Goal: Information Seeking & Learning: Learn about a topic

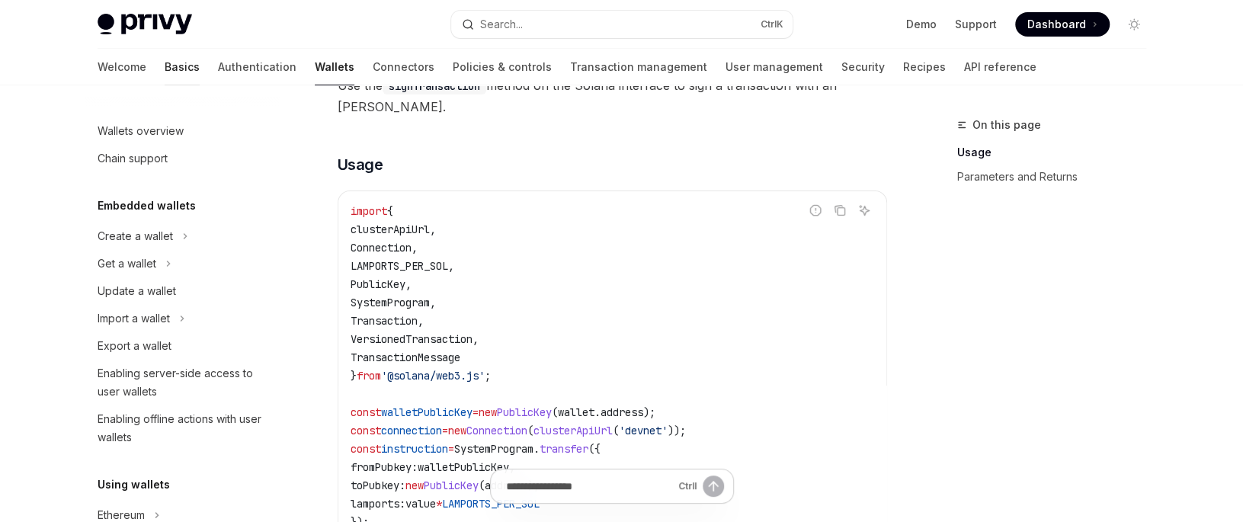
click at [165, 63] on link "Basics" at bounding box center [182, 67] width 35 height 37
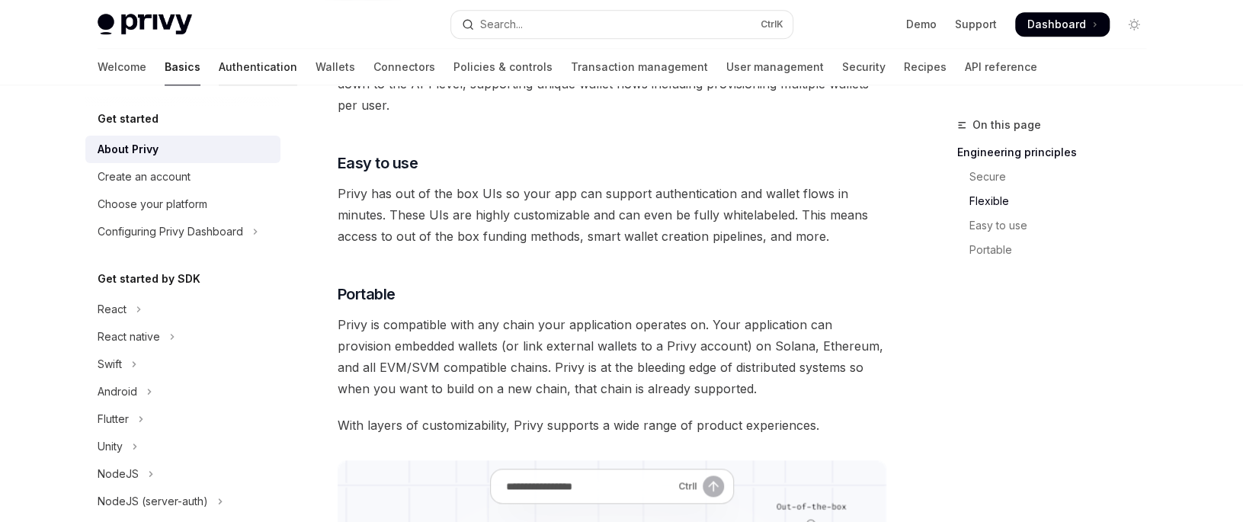
click at [219, 72] on link "Authentication" at bounding box center [258, 67] width 79 height 37
type textarea "*"
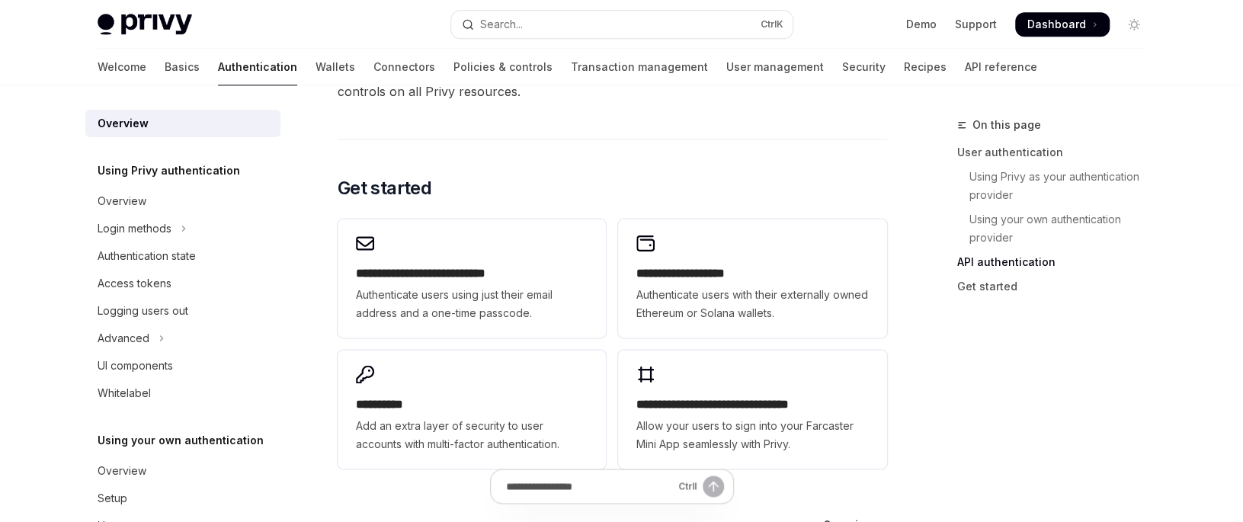
scroll to position [1220, 0]
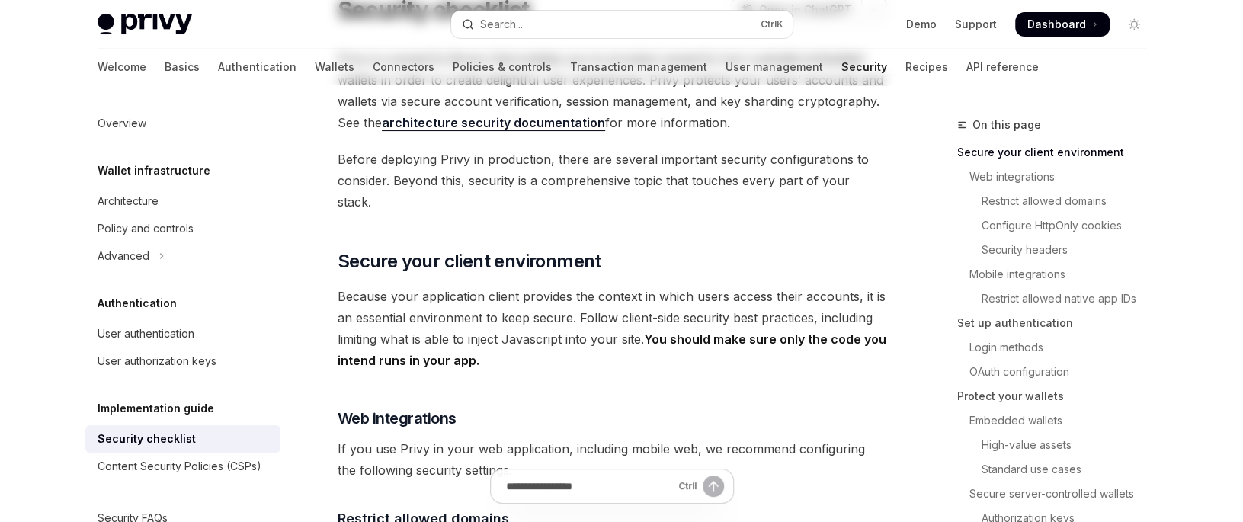
scroll to position [152, 0]
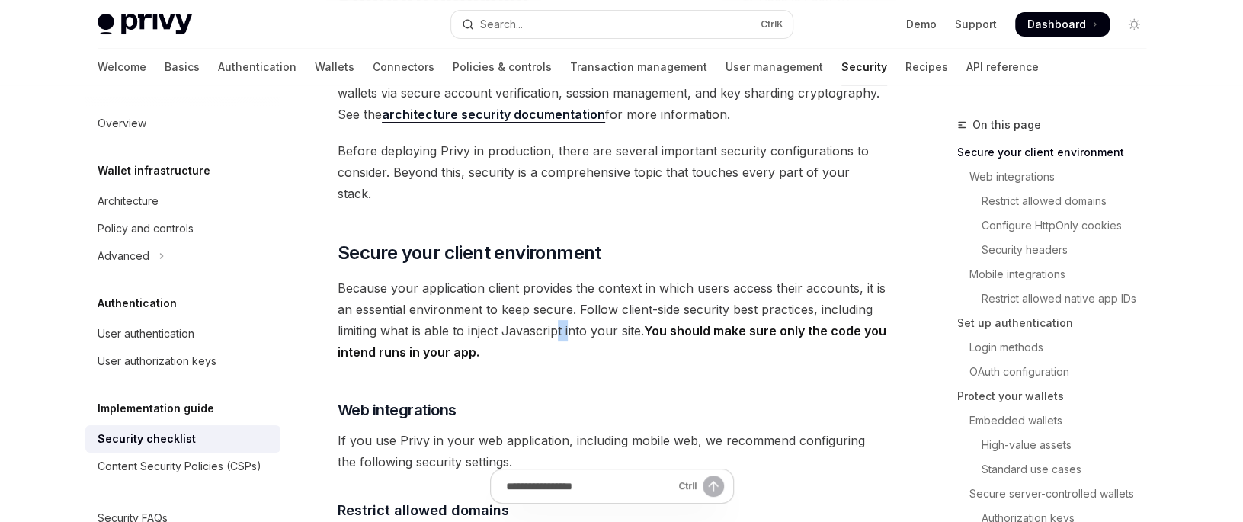
drag, startPoint x: 572, startPoint y: 304, endPoint x: 560, endPoint y: 302, distance: 12.4
click at [560, 302] on span "Because your application client provides the context in which users access thei…" at bounding box center [613, 319] width 550 height 85
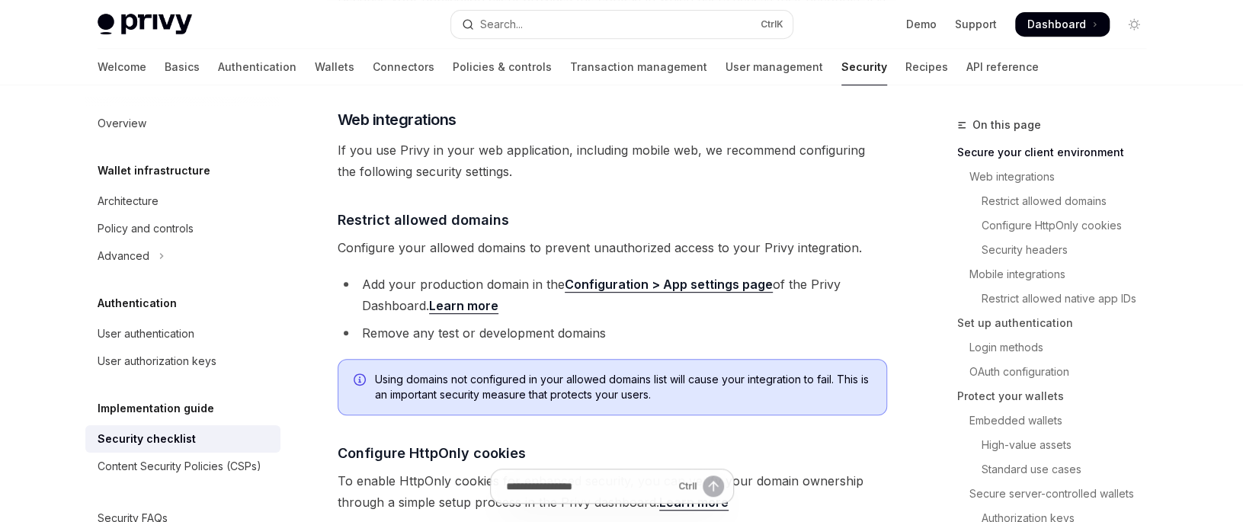
scroll to position [457, 0]
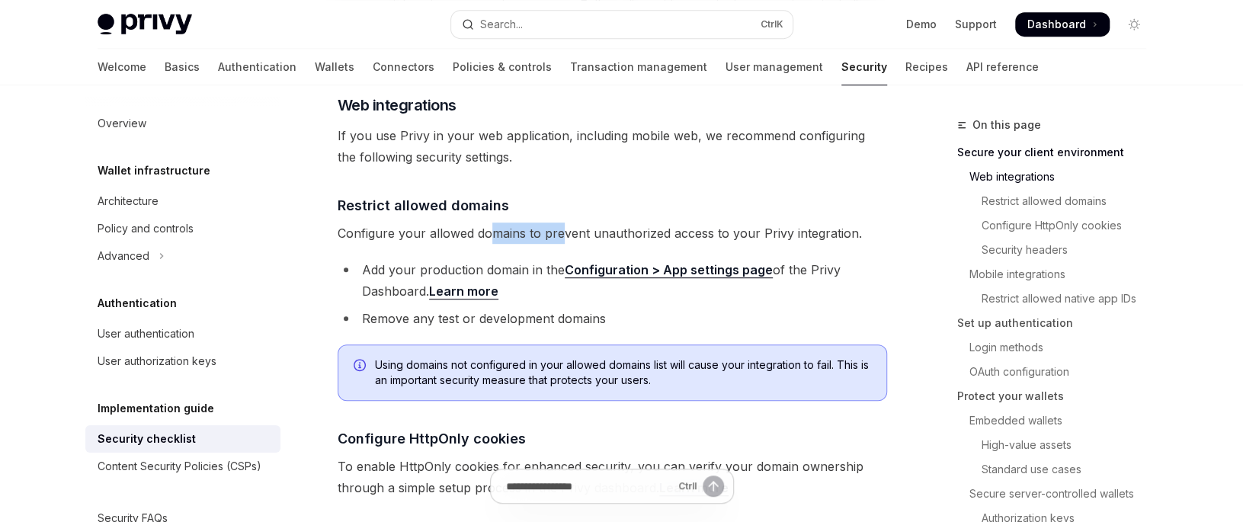
drag, startPoint x: 562, startPoint y: 215, endPoint x: 492, endPoint y: 212, distance: 70.2
click at [492, 223] on span "Configure your allowed domains to prevent unauthorized access to your Privy int…" at bounding box center [613, 233] width 550 height 21
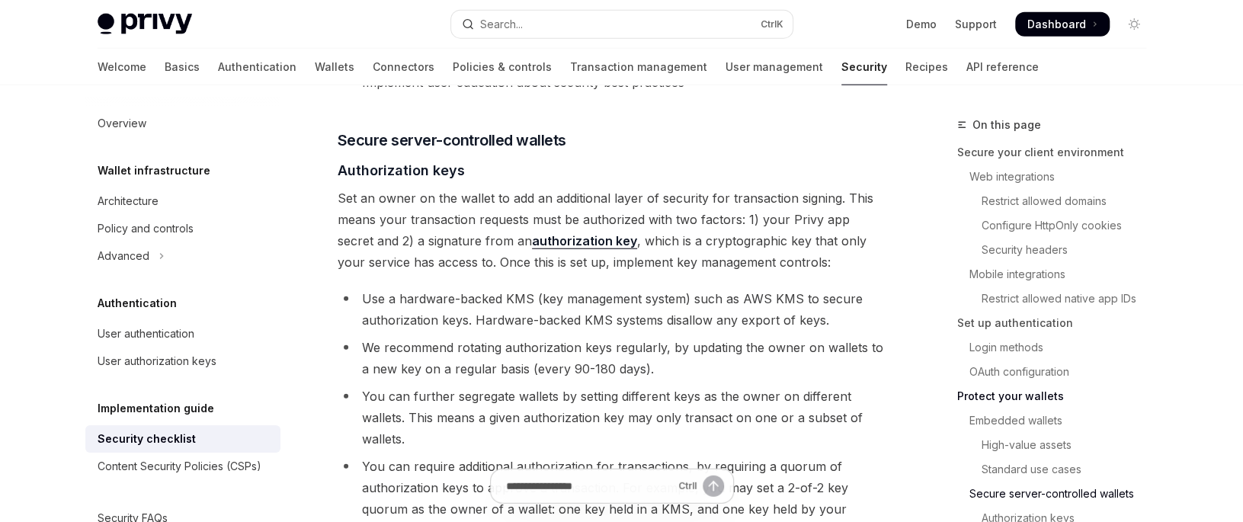
scroll to position [2439, 0]
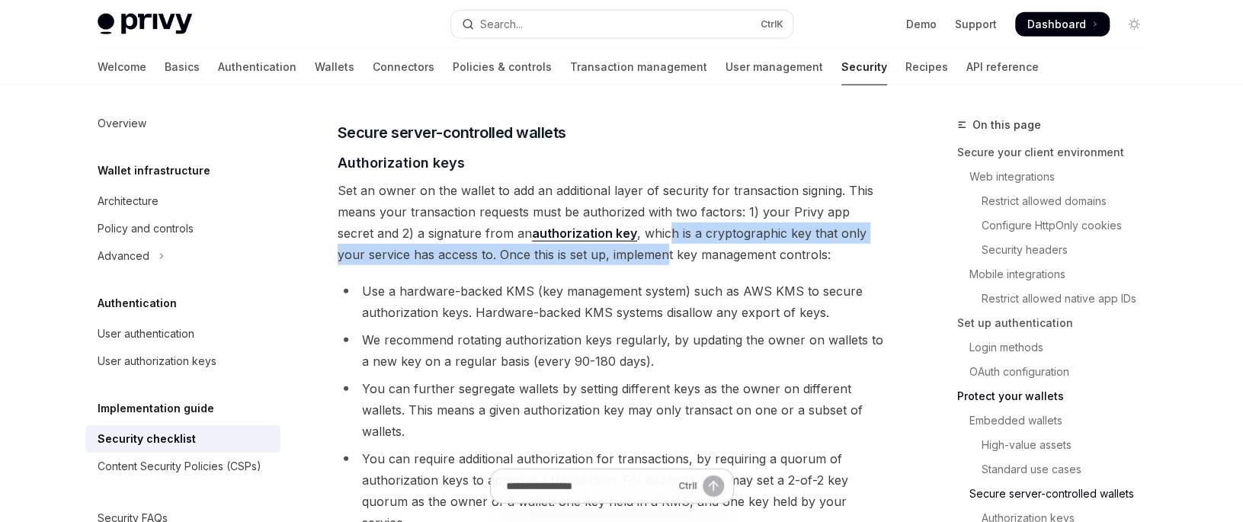
drag, startPoint x: 627, startPoint y: 208, endPoint x: 637, endPoint y: 225, distance: 19.5
click at [637, 225] on span "Set an owner on the wallet to add an additional layer of security for transacti…" at bounding box center [613, 222] width 550 height 85
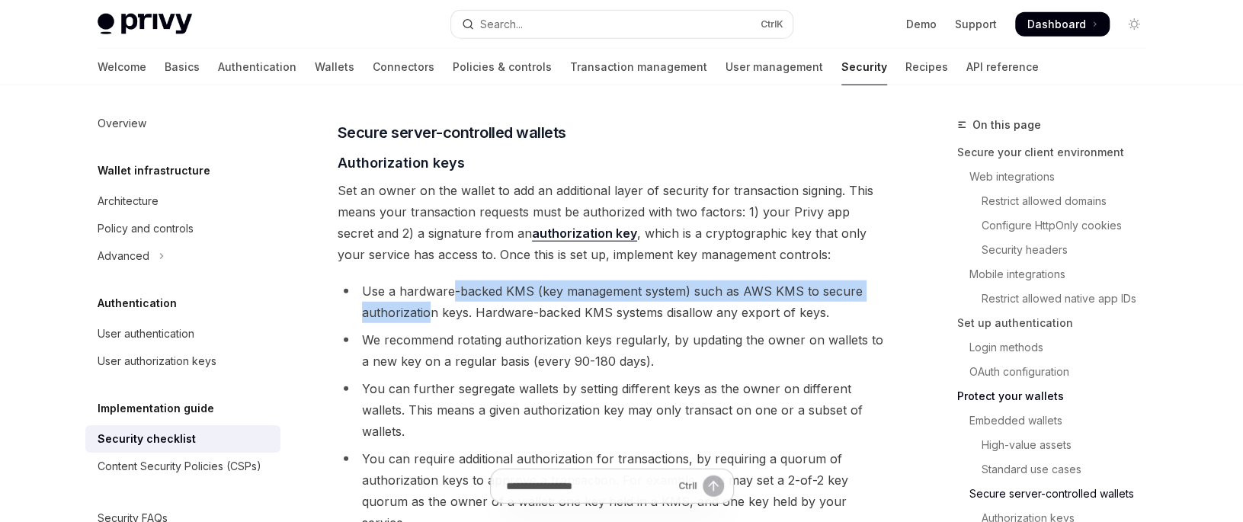
drag, startPoint x: 454, startPoint y: 272, endPoint x: 426, endPoint y: 284, distance: 30.7
click at [426, 284] on li "Use a hardware-backed KMS (key management system) such as AWS KMS to secure aut…" at bounding box center [613, 302] width 550 height 43
drag, startPoint x: 690, startPoint y: 286, endPoint x: 503, endPoint y: 273, distance: 187.2
click at [503, 281] on li "Use a hardware-backed KMS (key management system) such as AWS KMS to secure aut…" at bounding box center [613, 302] width 550 height 43
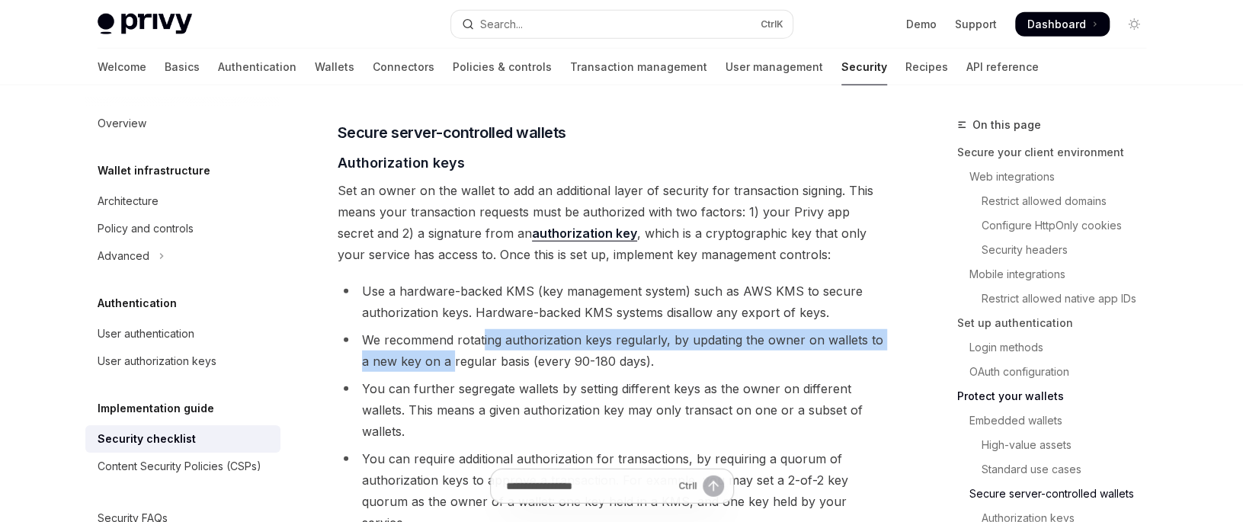
drag, startPoint x: 483, startPoint y: 312, endPoint x: 442, endPoint y: 335, distance: 47.1
click at [442, 335] on li "We recommend rotating authorization keys regularly, by updating the owner on wa…" at bounding box center [613, 350] width 550 height 43
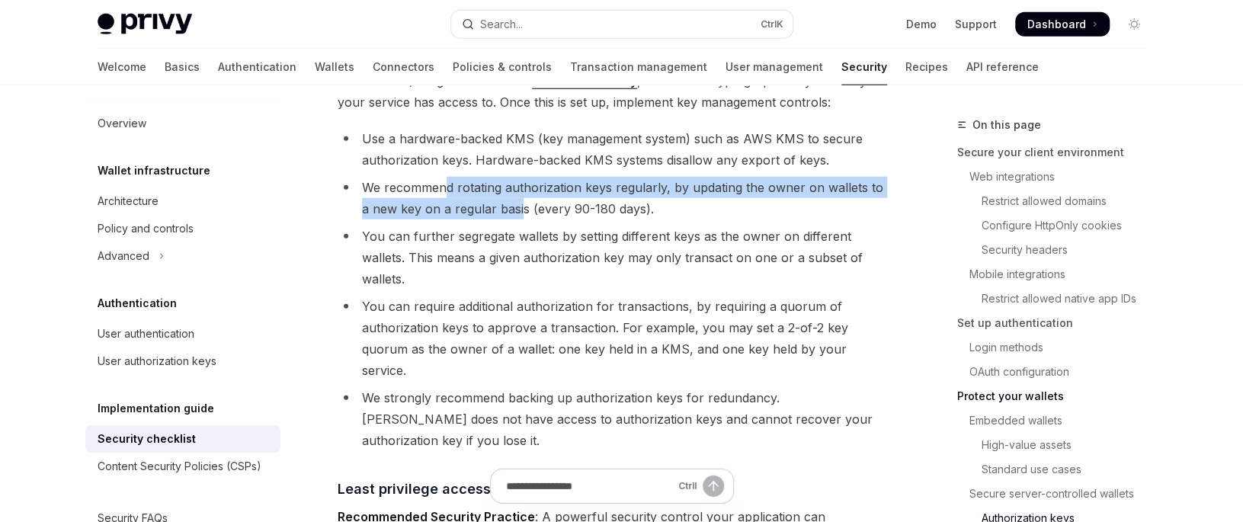
drag, startPoint x: 509, startPoint y: 185, endPoint x: 444, endPoint y: 172, distance: 66.2
click at [444, 177] on li "We recommend rotating authorization keys regularly, by updating the owner on wa…" at bounding box center [613, 198] width 550 height 43
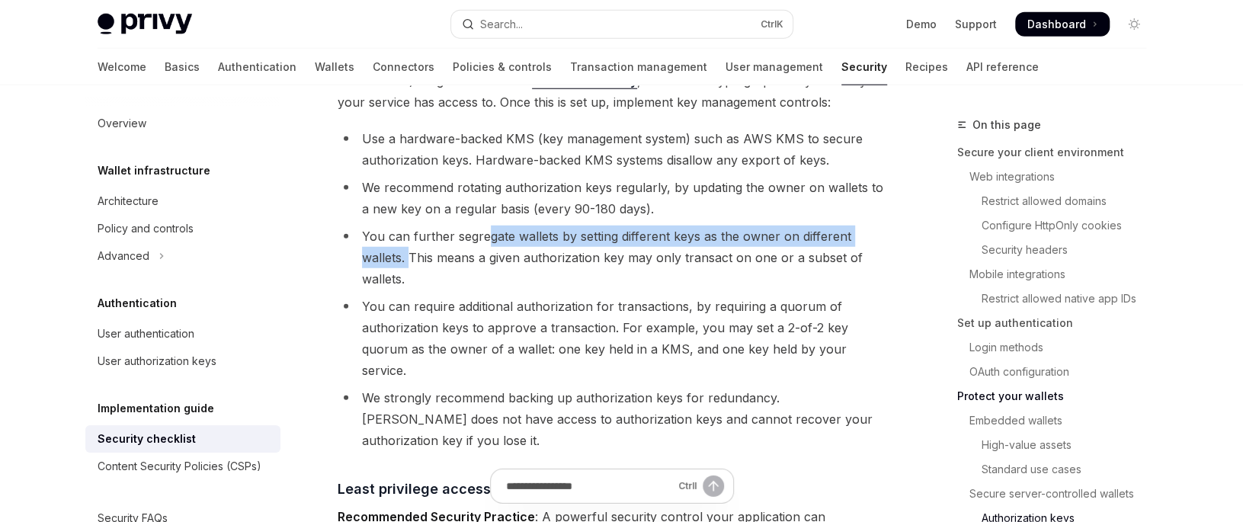
drag, startPoint x: 486, startPoint y: 215, endPoint x: 485, endPoint y: 233, distance: 17.6
click at [412, 233] on li "You can further segregate wallets by setting different keys as the owner on dif…" at bounding box center [613, 258] width 550 height 64
drag, startPoint x: 531, startPoint y: 233, endPoint x: 556, endPoint y: 221, distance: 28.3
click at [556, 226] on li "You can further segregate wallets by setting different keys as the owner on dif…" at bounding box center [613, 258] width 550 height 64
drag, startPoint x: 574, startPoint y: 233, endPoint x: 506, endPoint y: 217, distance: 69.5
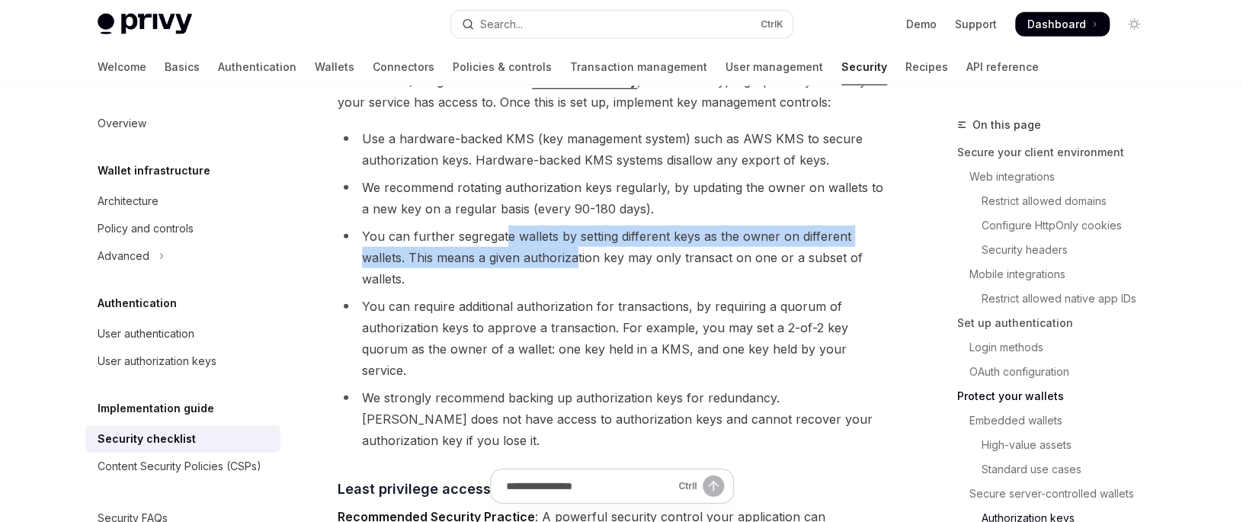
click at [506, 226] on li "You can further segregate wallets by setting different keys as the owner on dif…" at bounding box center [613, 258] width 550 height 64
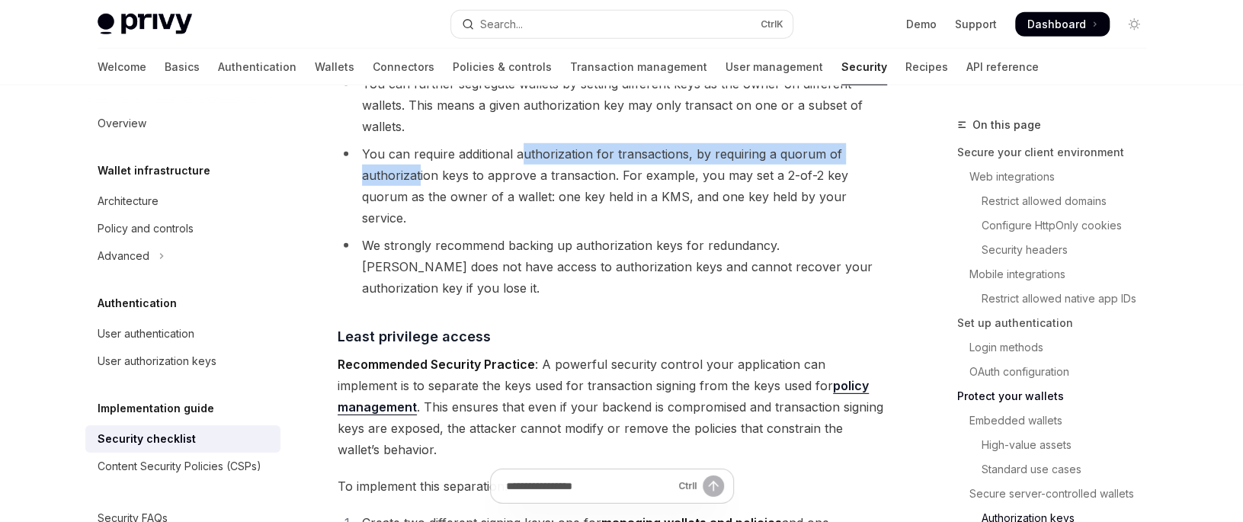
drag, startPoint x: 521, startPoint y: 131, endPoint x: 419, endPoint y: 158, distance: 105.6
click at [419, 158] on li "You can require additional authorization for transactions, by requiring a quoru…" at bounding box center [613, 185] width 550 height 85
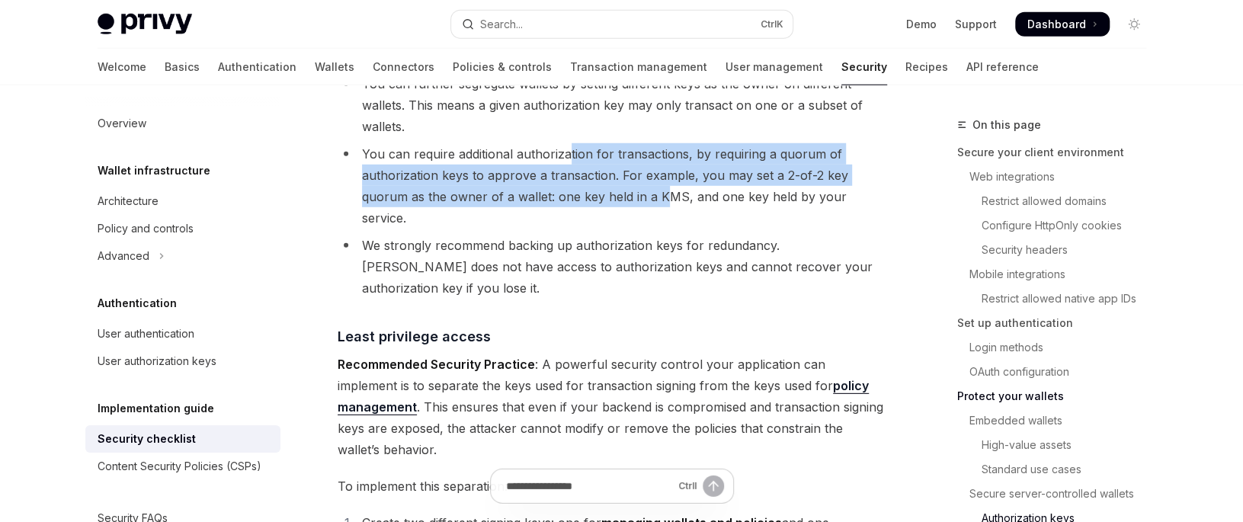
drag, startPoint x: 617, startPoint y: 167, endPoint x: 566, endPoint y: 140, distance: 57.6
click at [566, 143] on li "You can require additional authorization for transactions, by requiring a quoru…" at bounding box center [613, 185] width 550 height 85
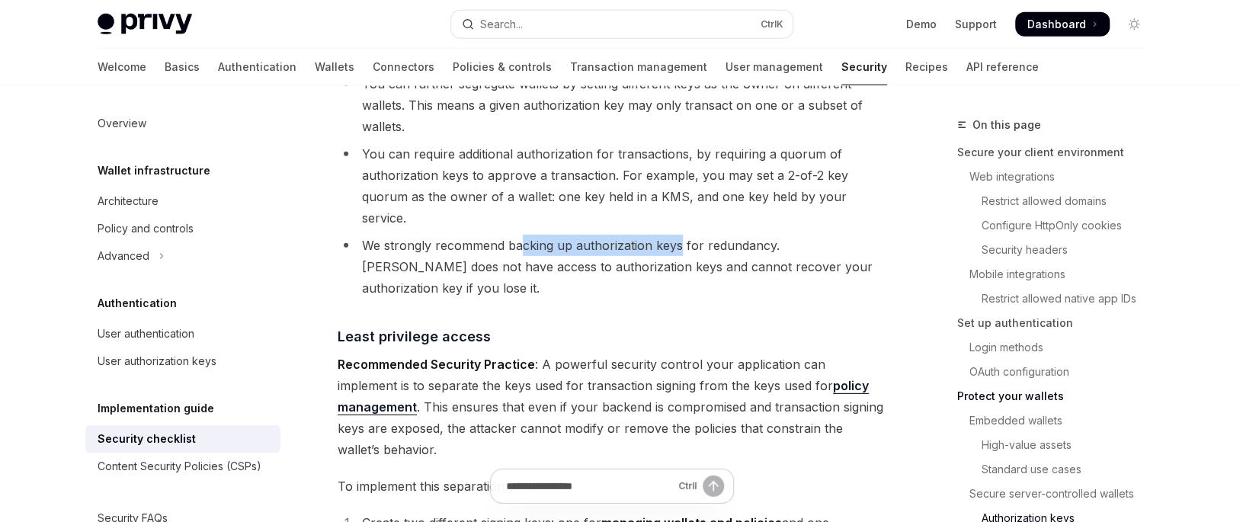
drag, startPoint x: 670, startPoint y: 199, endPoint x: 524, endPoint y: 202, distance: 146.4
click at [524, 235] on li "We strongly recommend backing up authorization keys for redundancy. Privy does …" at bounding box center [613, 267] width 550 height 64
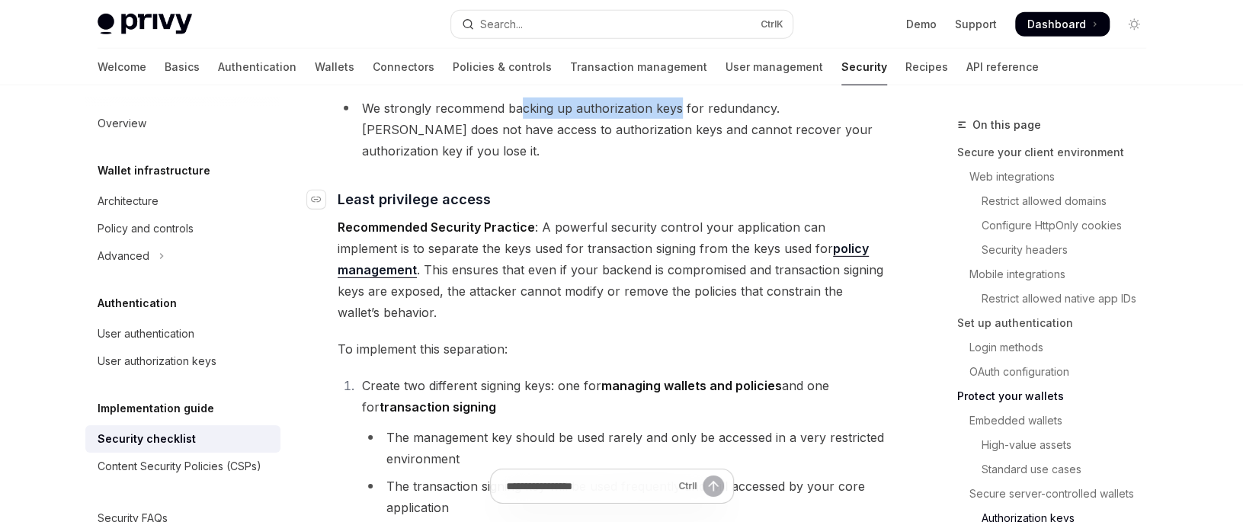
scroll to position [2897, 0]
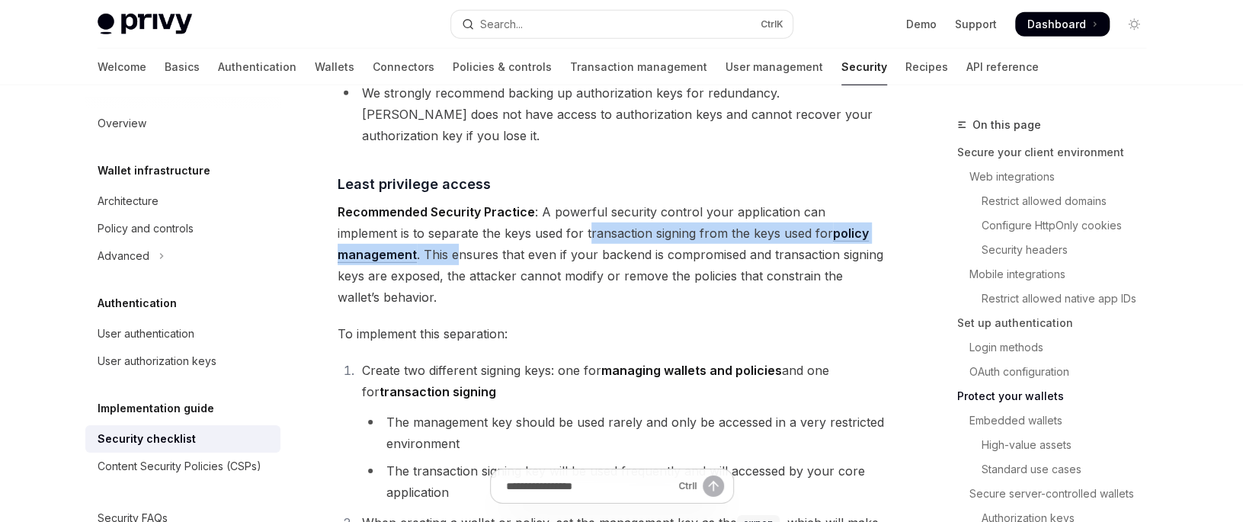
drag, startPoint x: 528, startPoint y: 166, endPoint x: 466, endPoint y: 181, distance: 63.4
click at [463, 201] on span "Recommended Security Practice : A powerful security control your application ca…" at bounding box center [613, 254] width 550 height 107
drag, startPoint x: 550, startPoint y: 193, endPoint x: 541, endPoint y: 171, distance: 23.9
click at [541, 201] on span "Recommended Security Practice : A powerful security control your application ca…" at bounding box center [613, 254] width 550 height 107
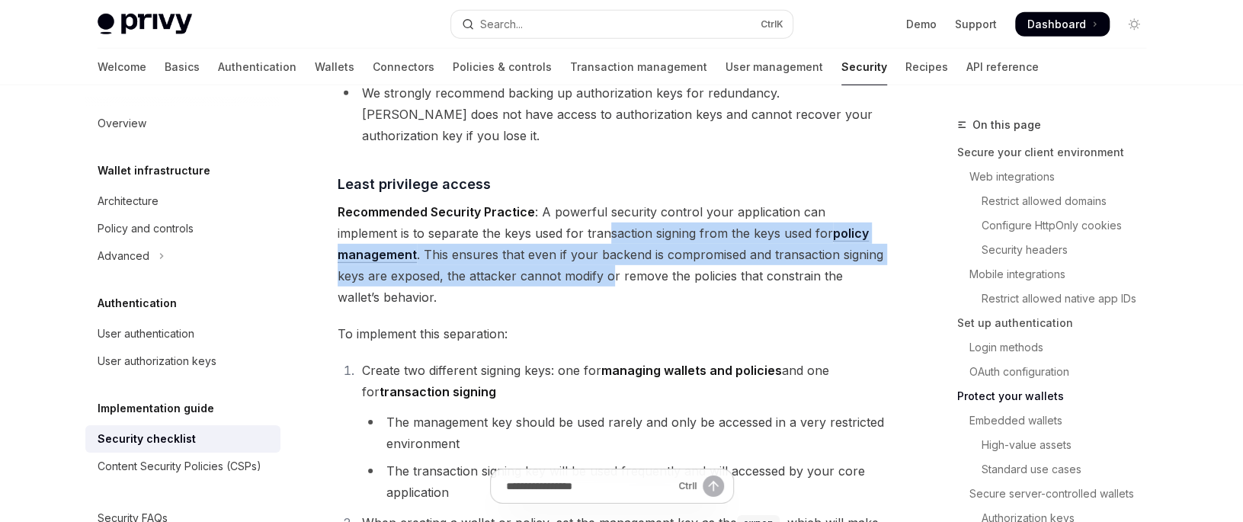
drag, startPoint x: 605, startPoint y: 201, endPoint x: 541, endPoint y: 175, distance: 69.4
click at [541, 201] on span "Recommended Security Practice : A powerful security control your application ca…" at bounding box center [613, 254] width 550 height 107
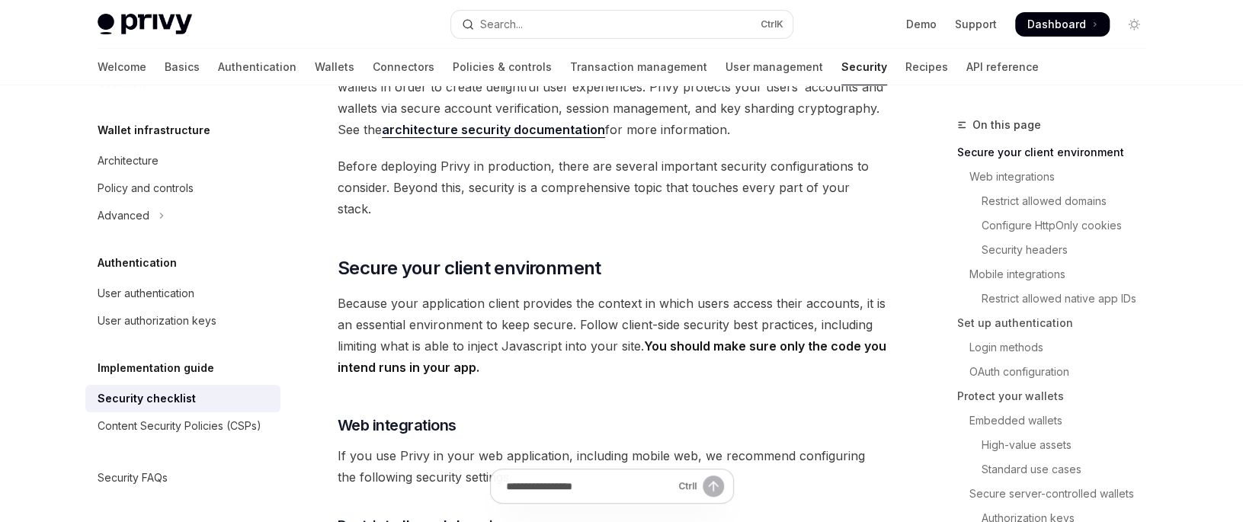
scroll to position [152, 0]
